Goal: Task Accomplishment & Management: Manage account settings

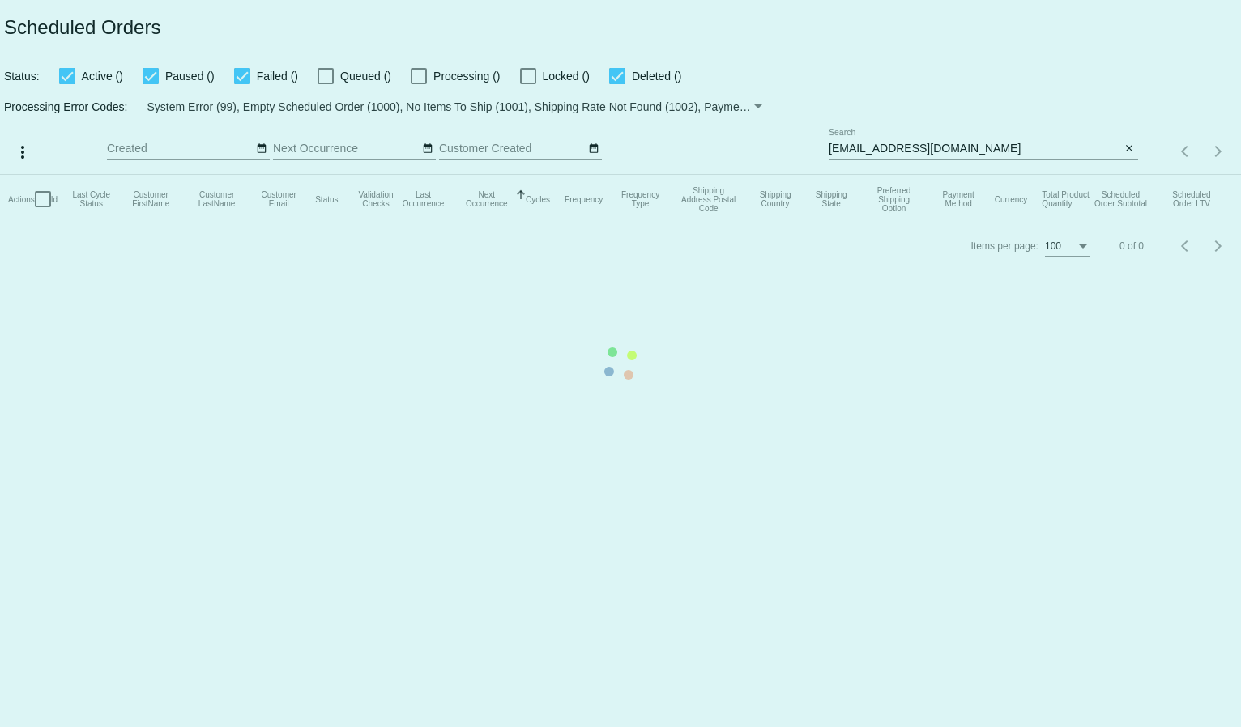
click at [974, 175] on mat-table "Actions Id Last Cycle Status Customer FirstName Customer LastName Customer Emai…" at bounding box center [620, 199] width 1241 height 49
click at [886, 175] on mat-table "Actions Id Last Cycle Status Customer FirstName Customer LastName Customer Emai…" at bounding box center [620, 199] width 1241 height 49
click at [859, 175] on mat-table "Actions Id Last Cycle Status Customer FirstName Customer LastName Customer Emai…" at bounding box center [620, 199] width 1241 height 49
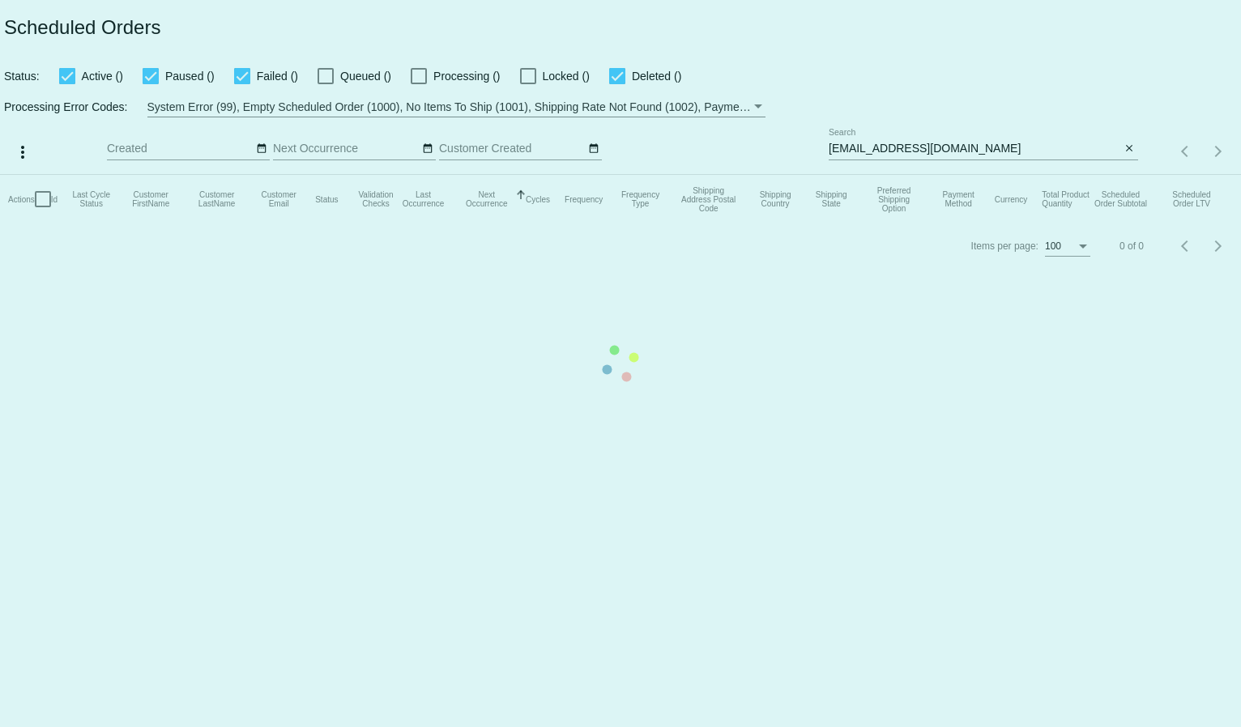
click at [859, 175] on mat-table "Actions Id Last Cycle Status Customer FirstName Customer LastName Customer Emai…" at bounding box center [620, 199] width 1241 height 49
click at [858, 175] on mat-table "Actions Id Last Cycle Status Customer FirstName Customer LastName Customer Emai…" at bounding box center [620, 199] width 1241 height 49
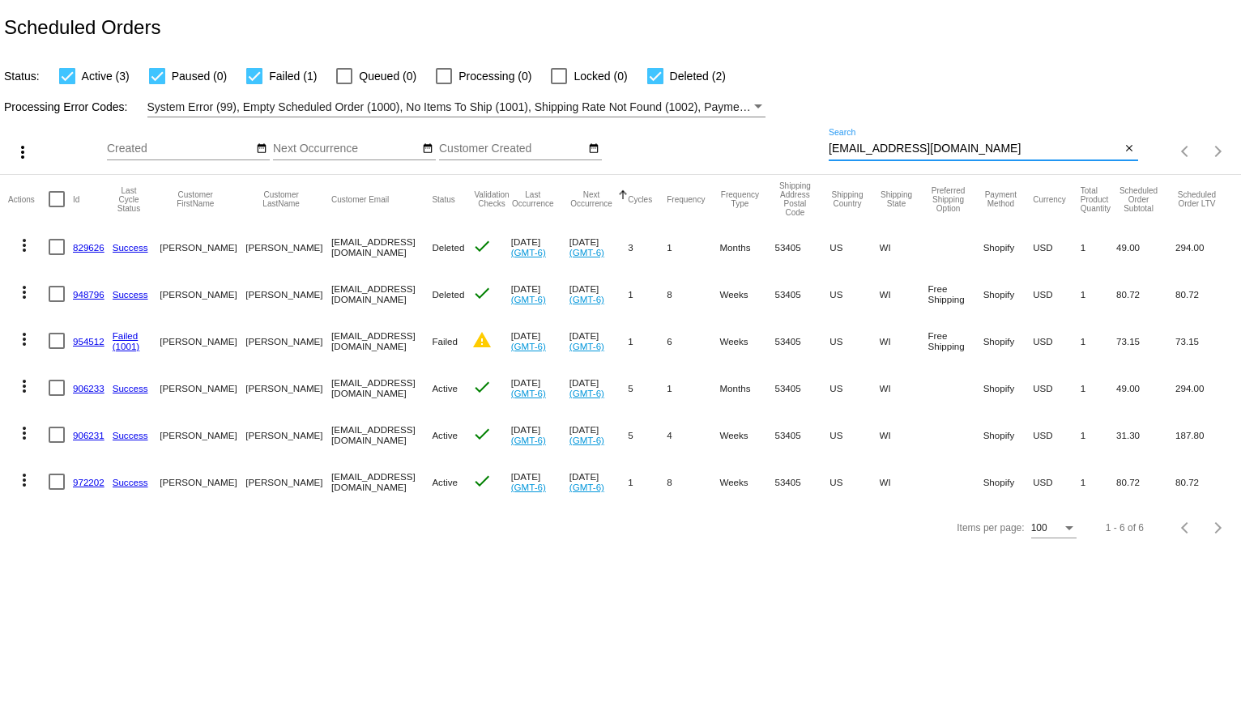
click at [856, 144] on input "[EMAIL_ADDRESS][DOMAIN_NAME]" at bounding box center [975, 149] width 292 height 13
click at [855, 145] on input "[EMAIL_ADDRESS][DOMAIN_NAME]" at bounding box center [975, 149] width 292 height 13
paste input "flyu2jen@gmai"
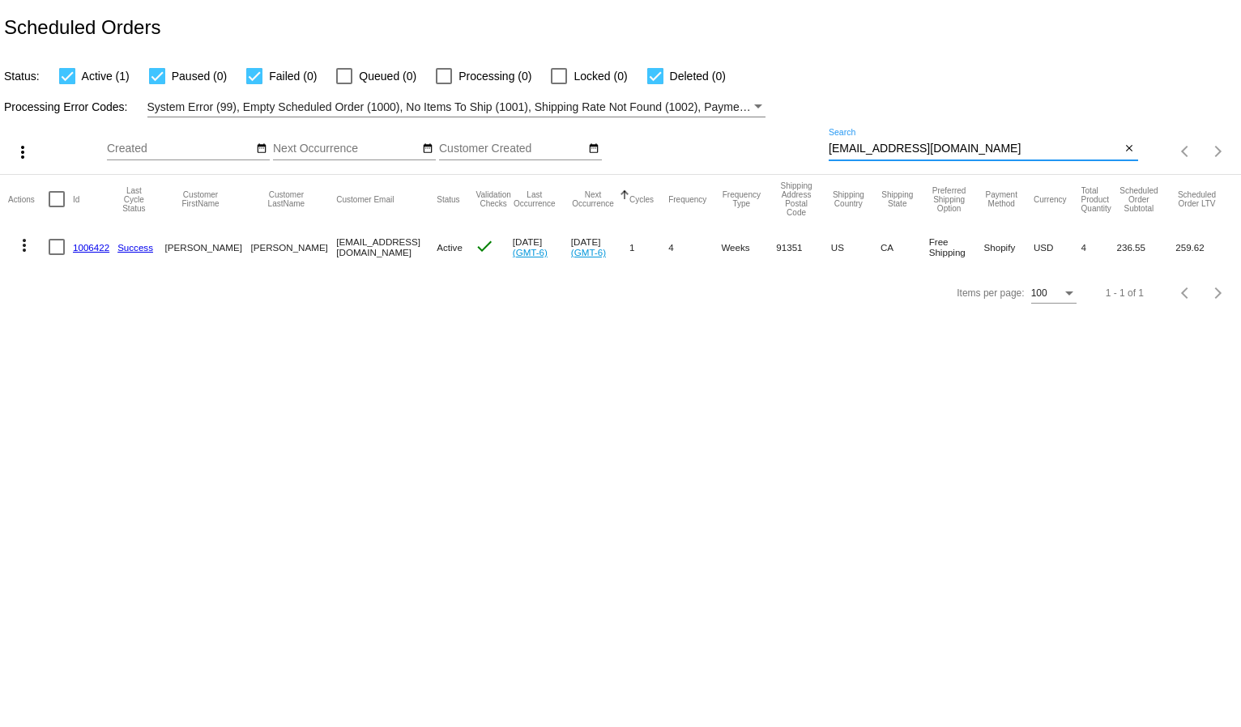
type input "[EMAIL_ADDRESS][DOMAIN_NAME]"
click at [90, 250] on link "1006422" at bounding box center [91, 247] width 36 height 11
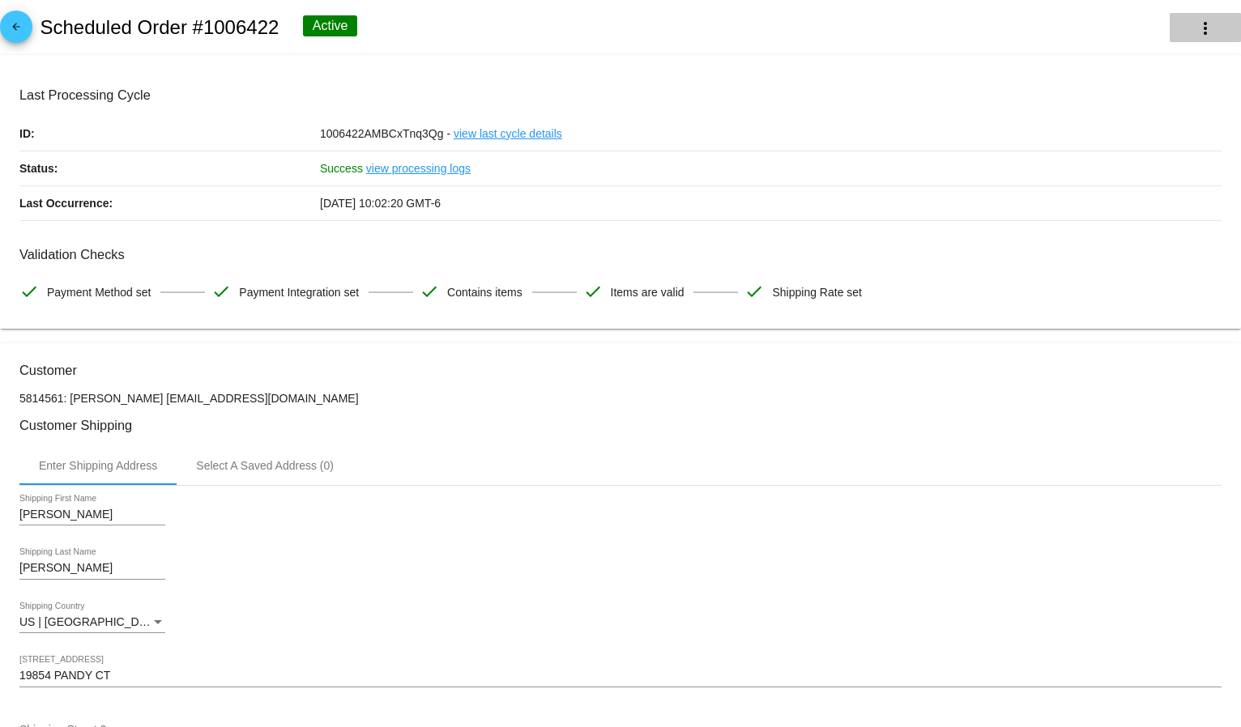
click at [1196, 32] on mat-icon "more_vert" at bounding box center [1205, 28] width 19 height 19
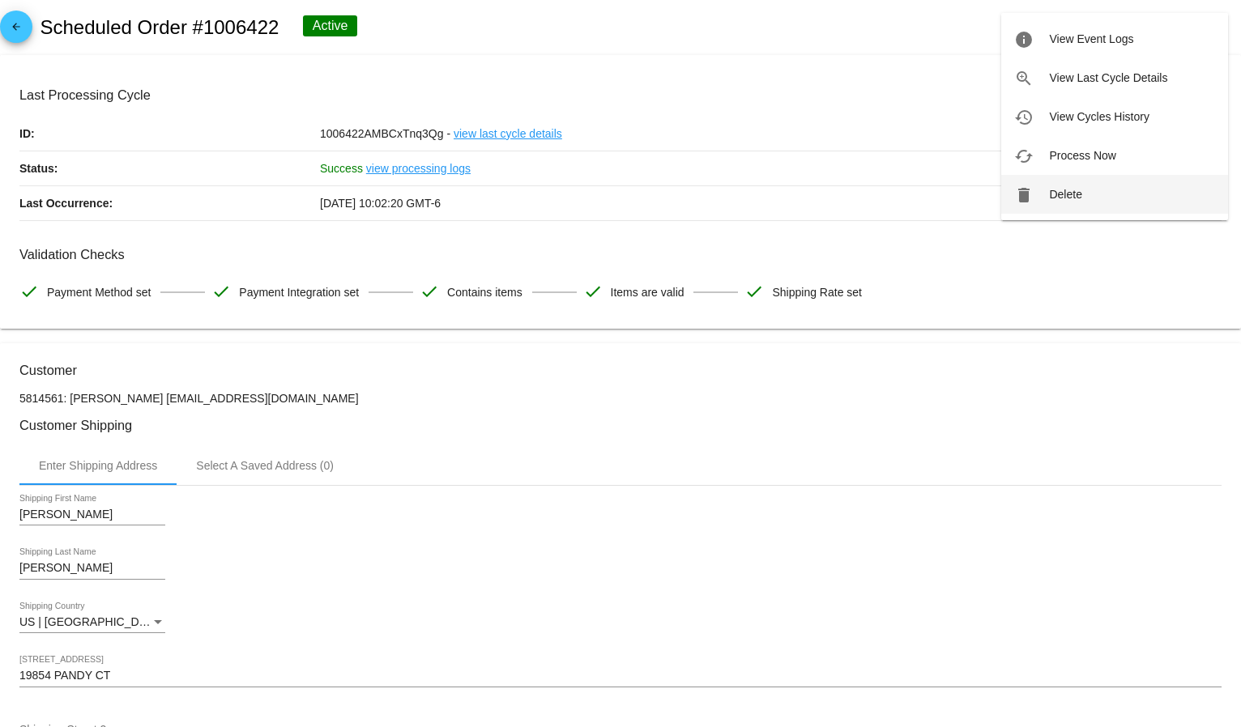
click at [1088, 198] on button "delete Delete" at bounding box center [1114, 194] width 227 height 39
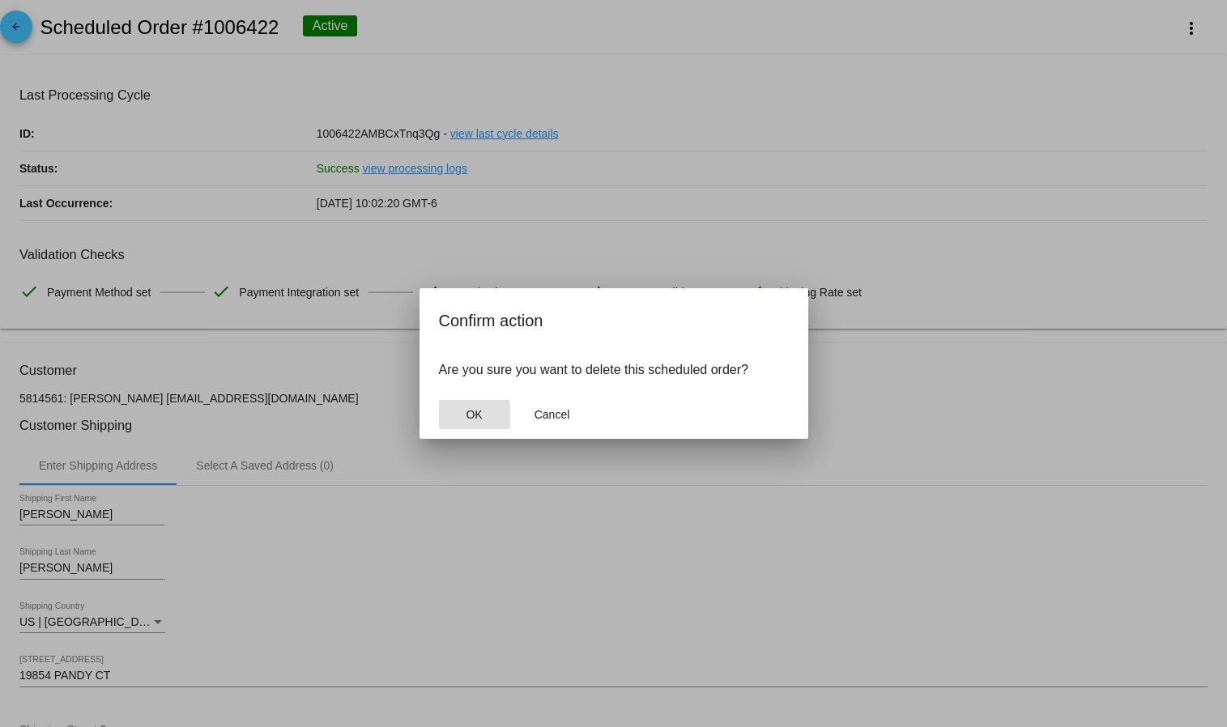
click at [477, 415] on span "OK" at bounding box center [474, 414] width 16 height 13
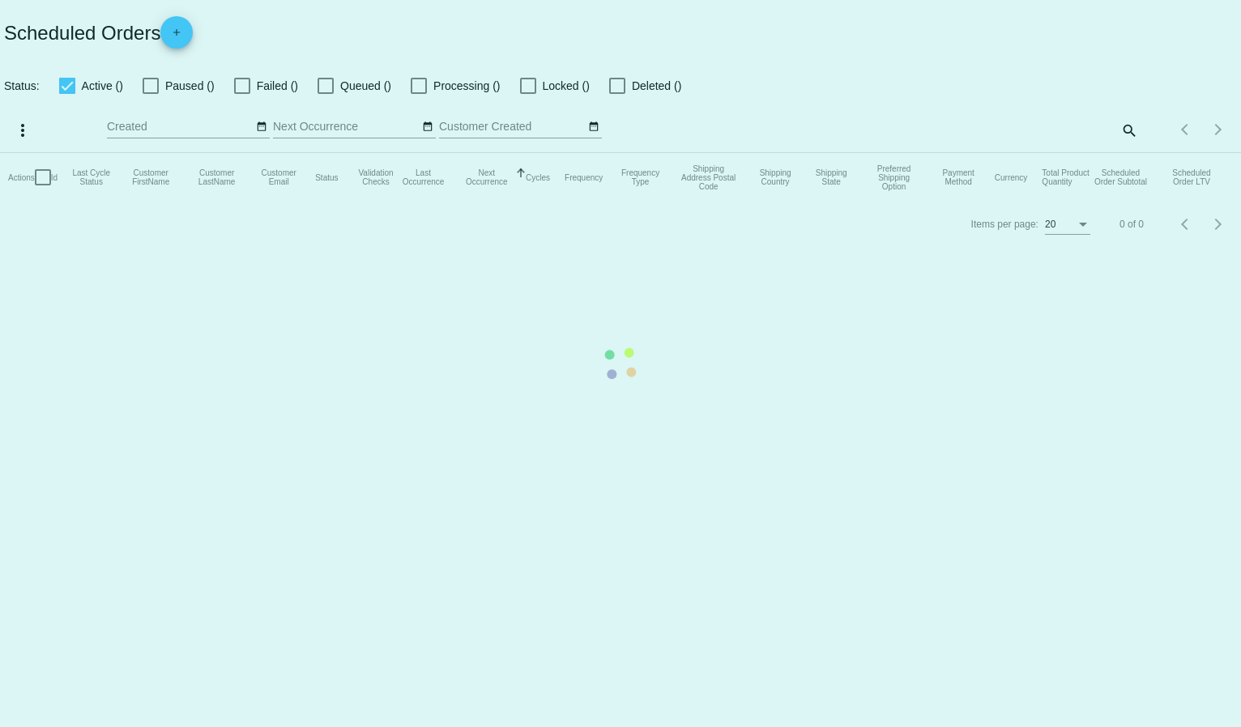
checkbox input "true"
